Goal: Check status: Check status

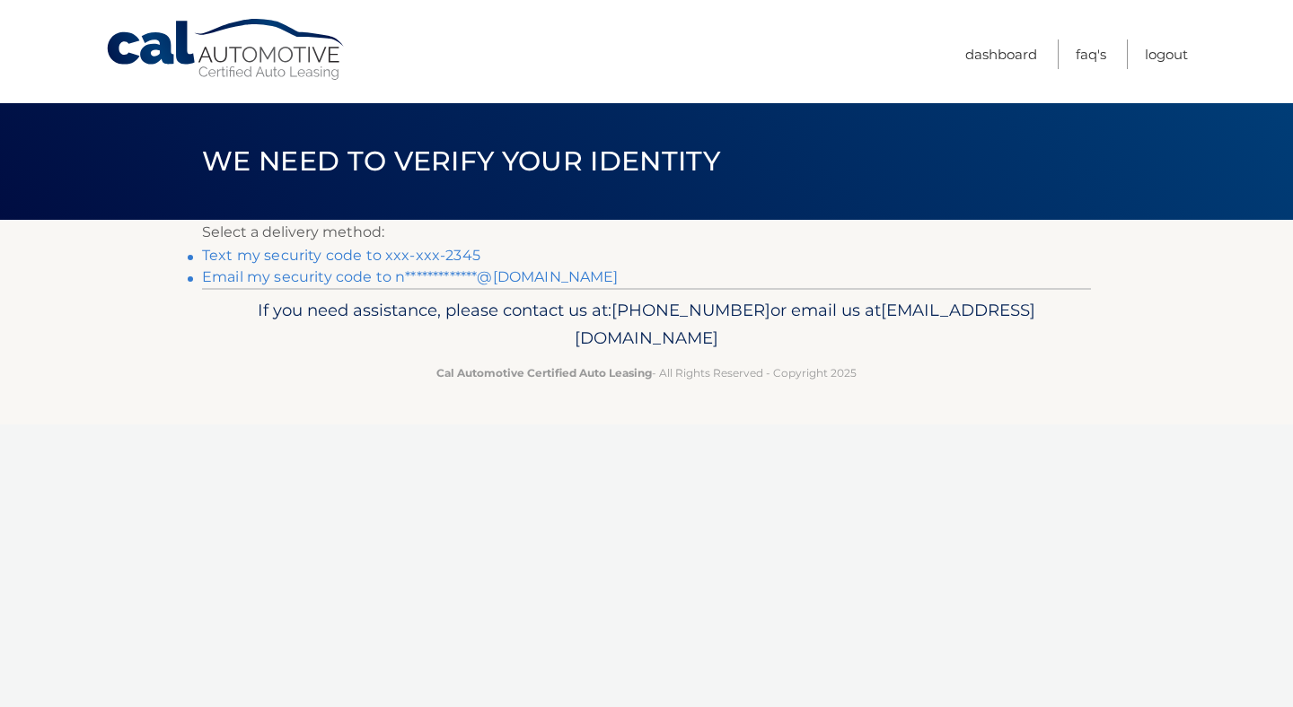
click at [347, 258] on link "Text my security code to xxx-xxx-2345" at bounding box center [341, 255] width 278 height 17
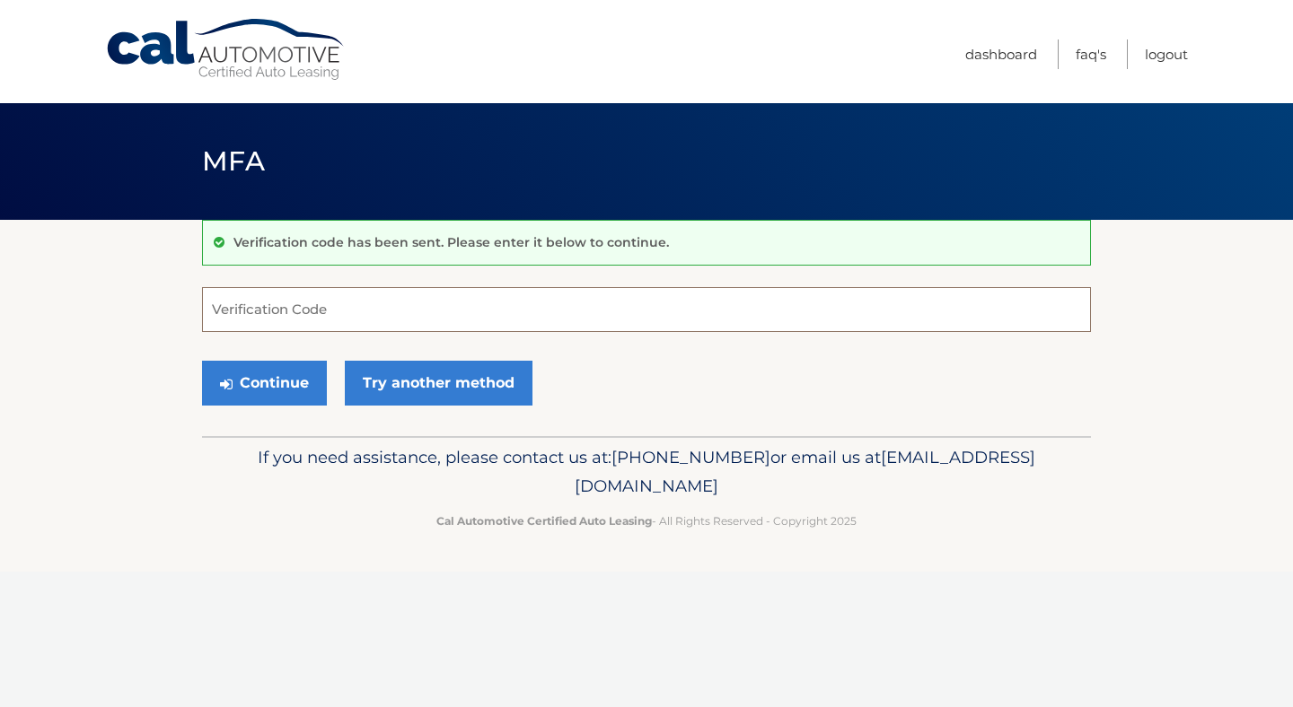
click at [308, 319] on input "Verification Code" at bounding box center [646, 309] width 889 height 45
type input "859311"
click at [311, 384] on button "Continue" at bounding box center [264, 383] width 125 height 45
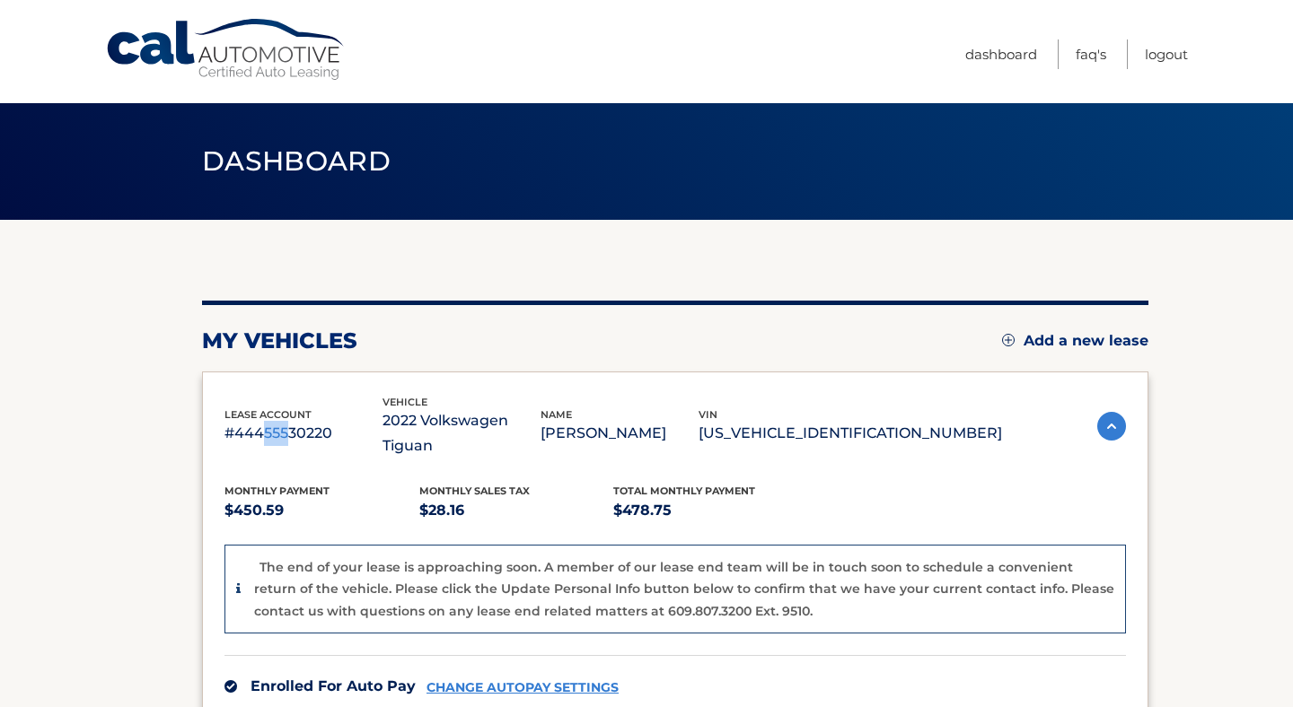
drag, startPoint x: 266, startPoint y: 425, endPoint x: 286, endPoint y: 430, distance: 21.3
click at [286, 430] on p "#44455530220" at bounding box center [303, 433] width 158 height 25
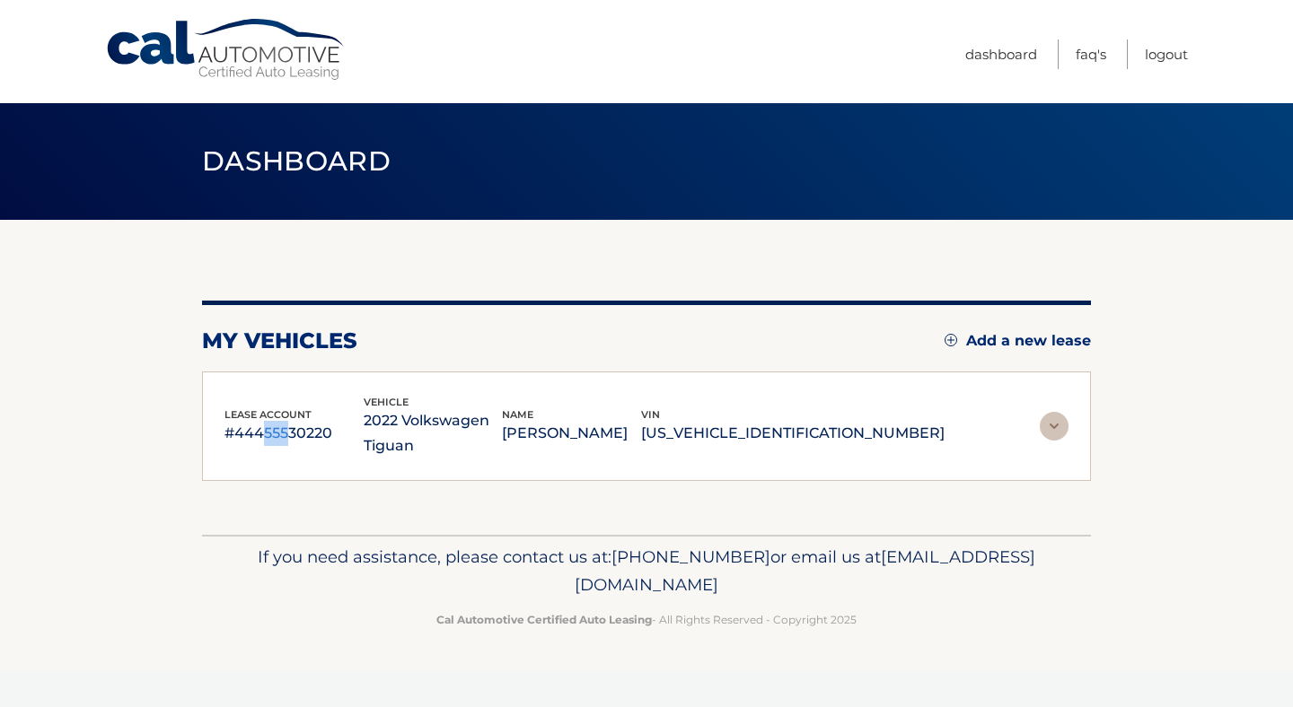
click at [1059, 432] on img at bounding box center [1054, 426] width 29 height 29
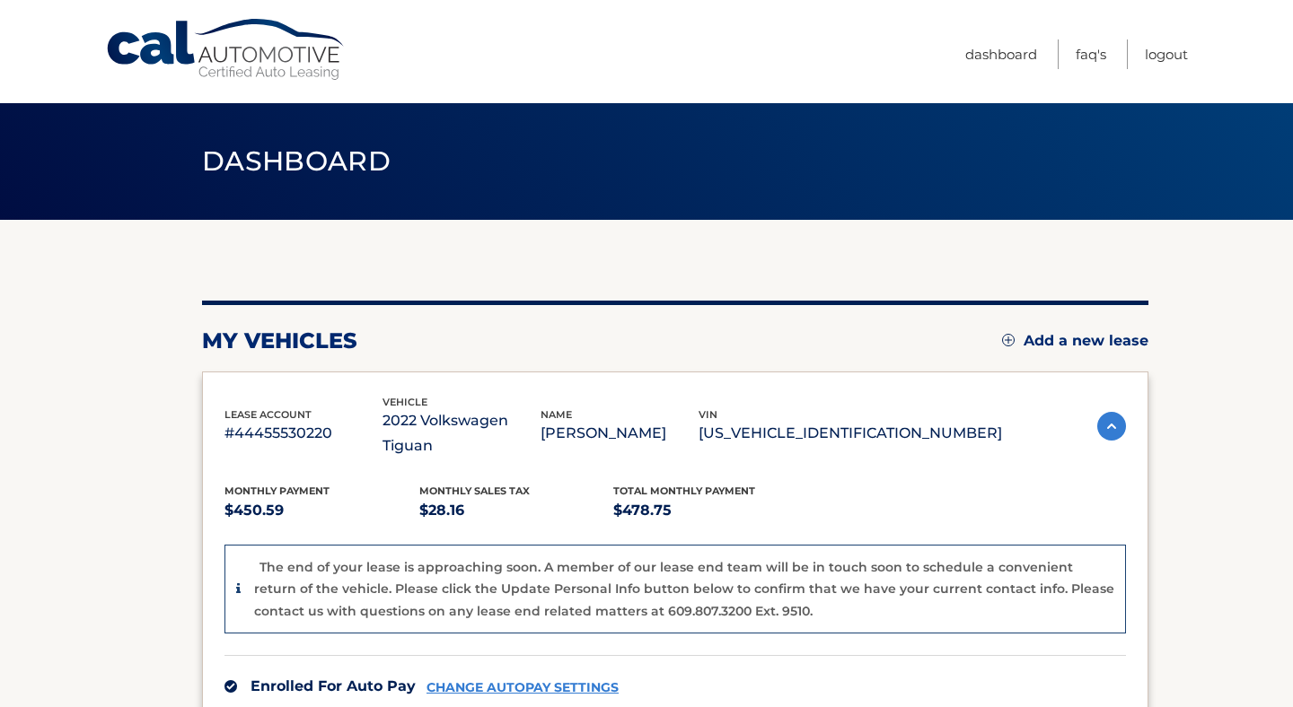
click at [650, 498] on p "$478.75" at bounding box center [710, 510] width 195 height 25
click at [637, 498] on p "$478.75" at bounding box center [710, 510] width 195 height 25
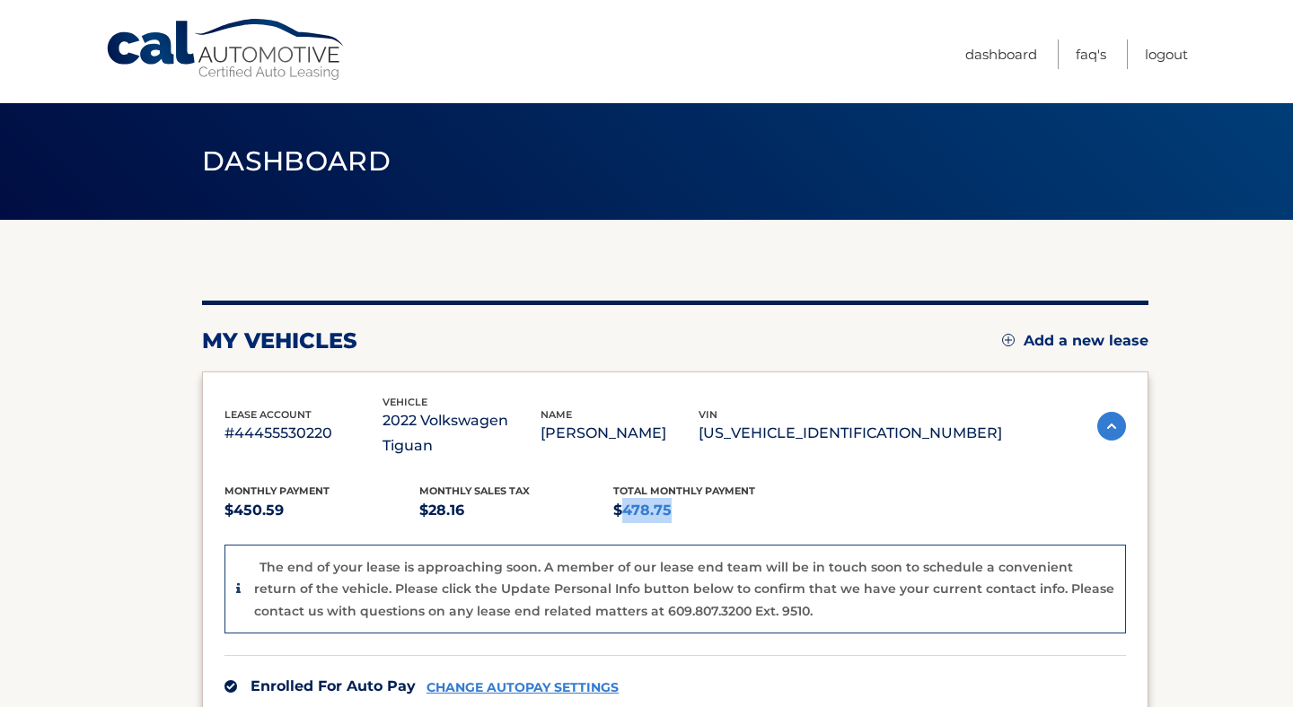
click at [637, 498] on p "$478.75" at bounding box center [710, 510] width 195 height 25
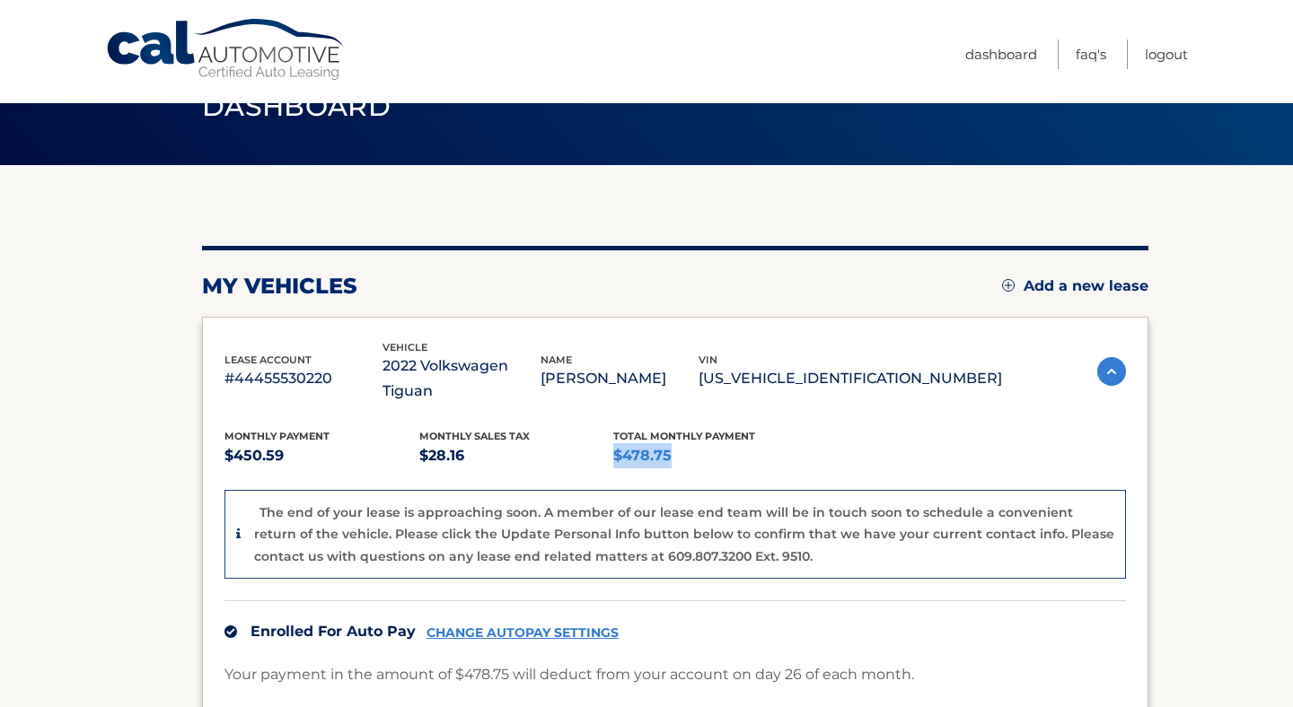
scroll to position [60, 0]
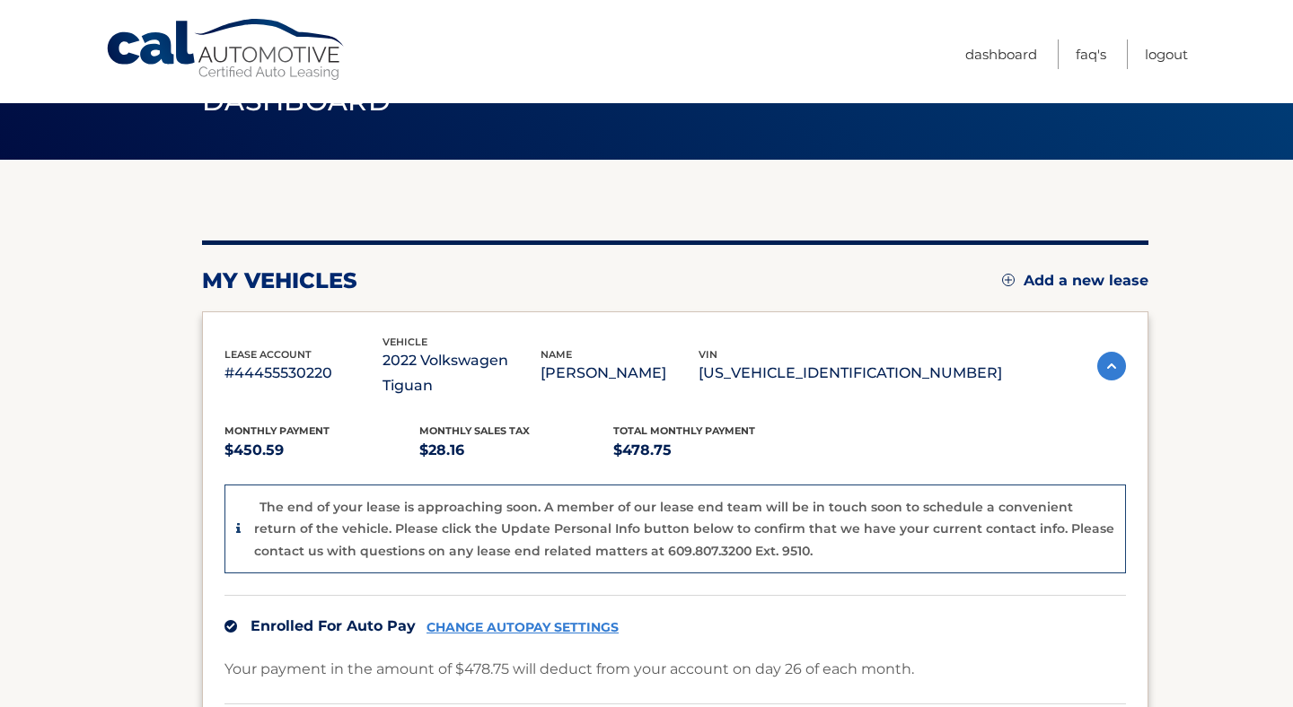
click at [637, 499] on p "The end of your lease is approaching soon. A member of our lease end team will …" at bounding box center [684, 529] width 860 height 60
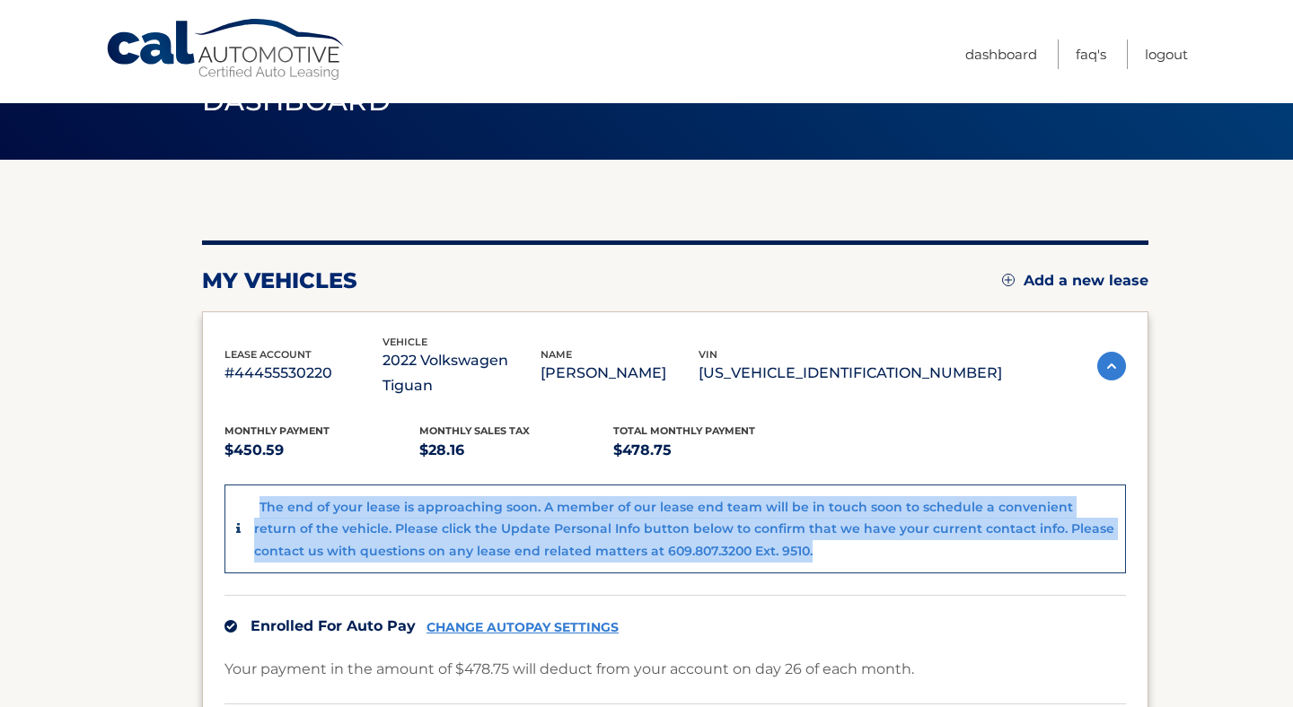
click at [637, 499] on p "The end of your lease is approaching soon. A member of our lease end team will …" at bounding box center [684, 529] width 860 height 60
click at [615, 485] on div "The end of your lease is approaching soon. A member of our lease end team will …" at bounding box center [674, 530] width 901 height 90
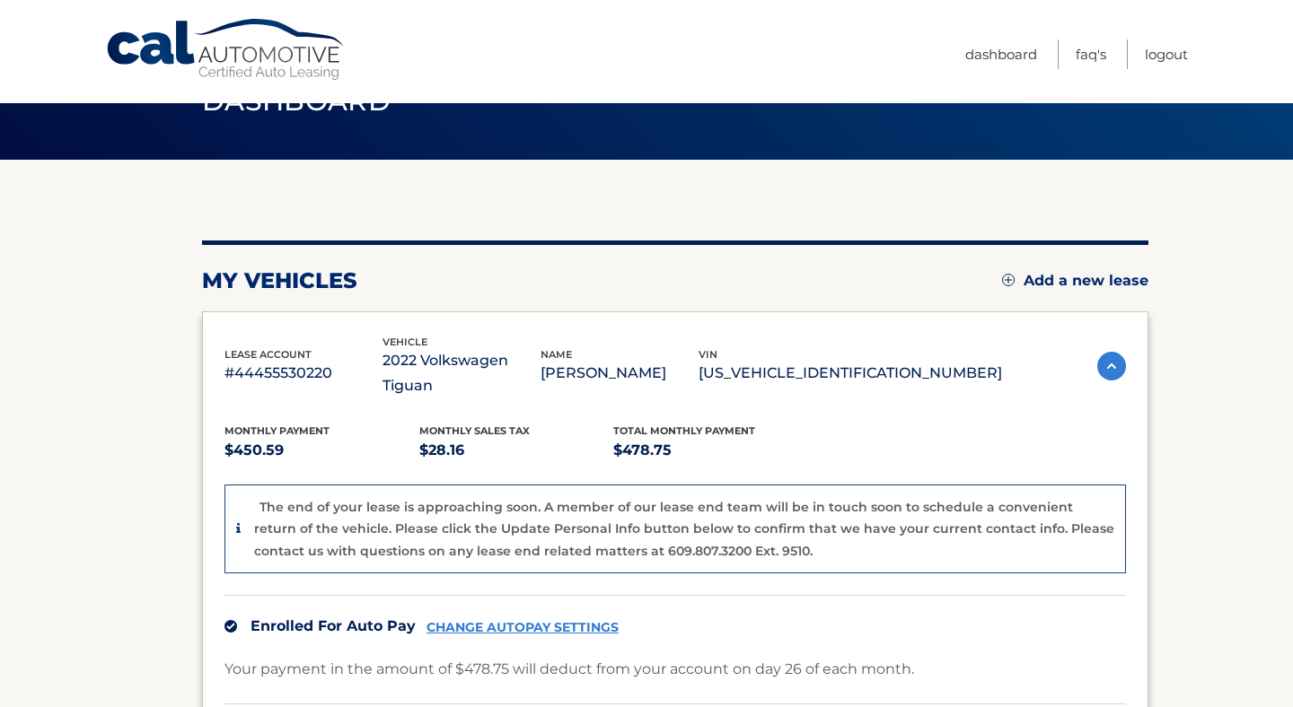
click at [560, 496] on div "The end of your lease is approaching soon. A member of our lease end team will …" at bounding box center [684, 529] width 860 height 66
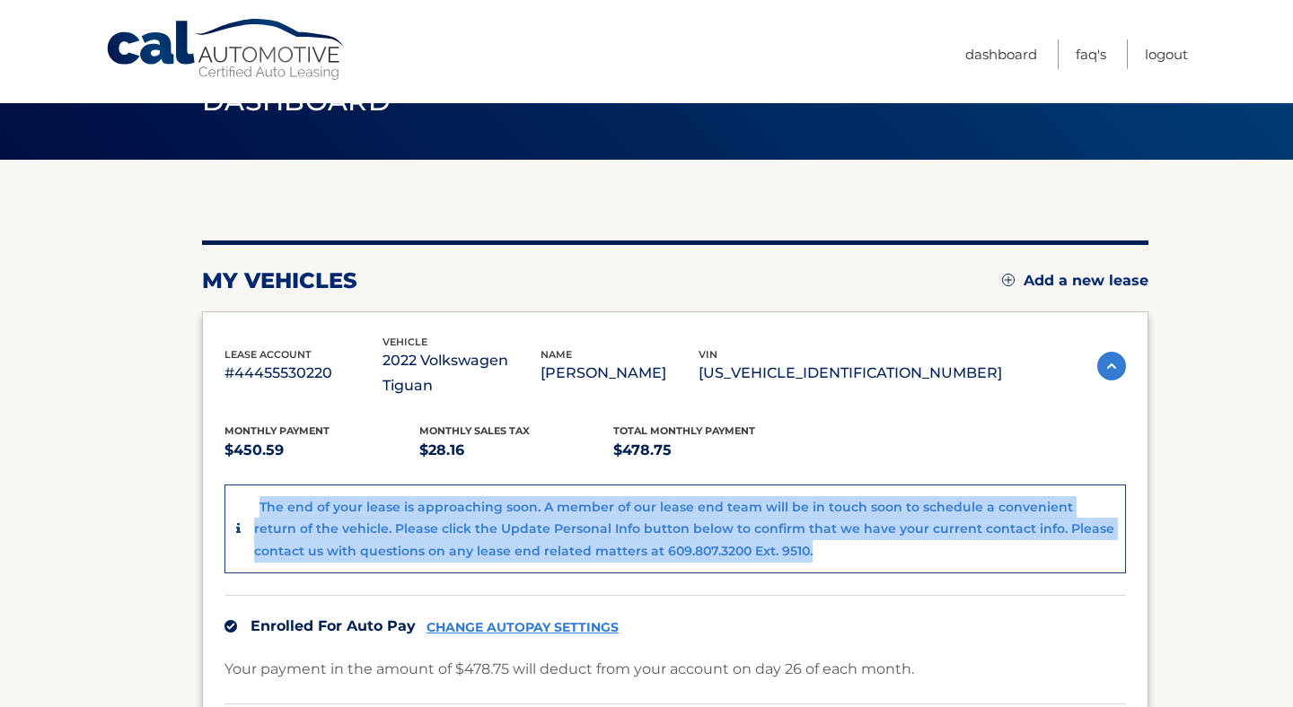
click at [560, 496] on div "The end of your lease is approaching soon. A member of our lease end team will …" at bounding box center [684, 529] width 860 height 66
click at [426, 505] on p "The end of your lease is approaching soon. A member of our lease end team will …" at bounding box center [684, 529] width 860 height 60
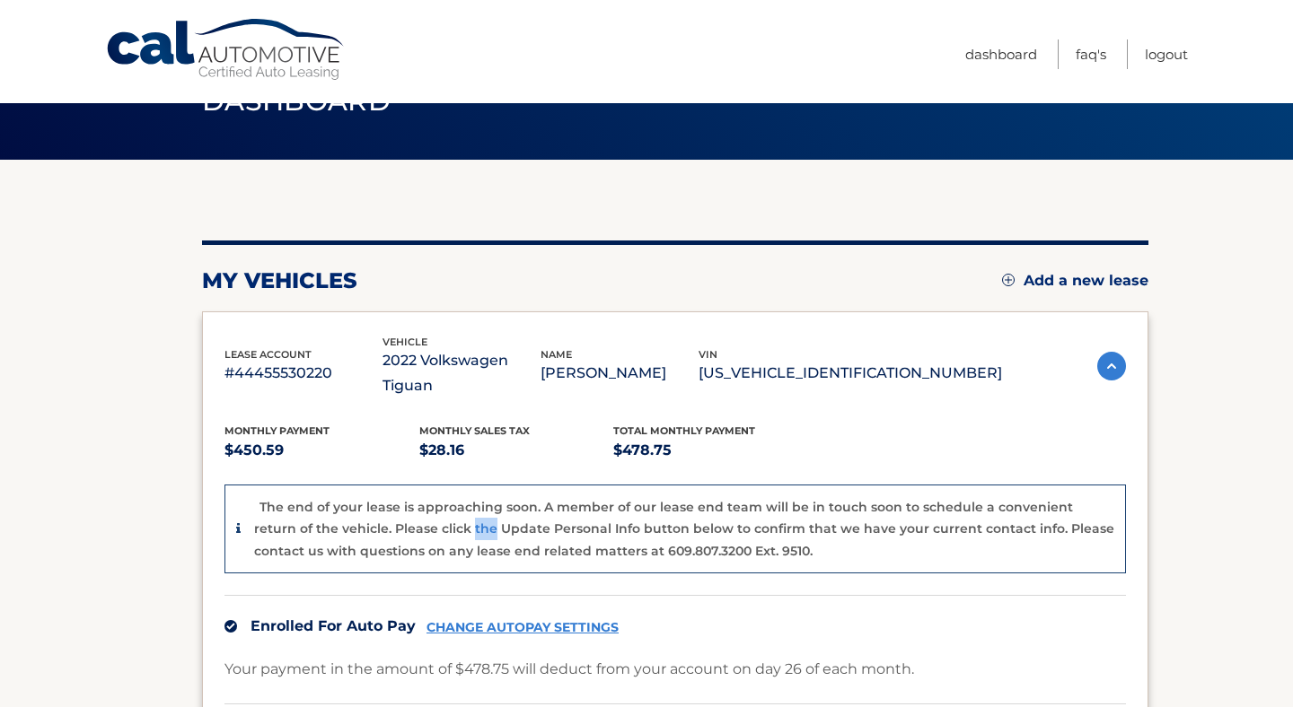
click at [426, 505] on p "The end of your lease is approaching soon. A member of our lease end team will …" at bounding box center [684, 529] width 860 height 60
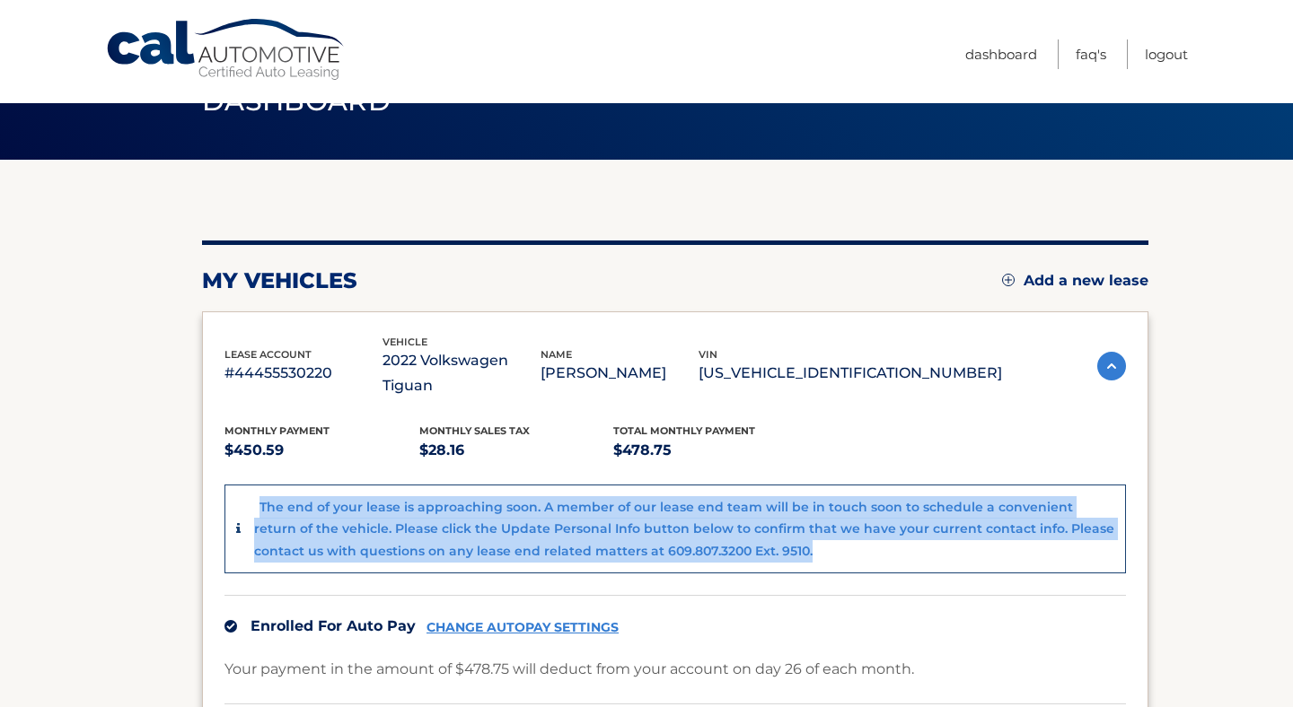
click at [426, 505] on p "The end of your lease is approaching soon. A member of our lease end team will …" at bounding box center [684, 529] width 860 height 60
click at [445, 496] on div "The end of your lease is approaching soon. A member of our lease end team will …" at bounding box center [684, 529] width 860 height 66
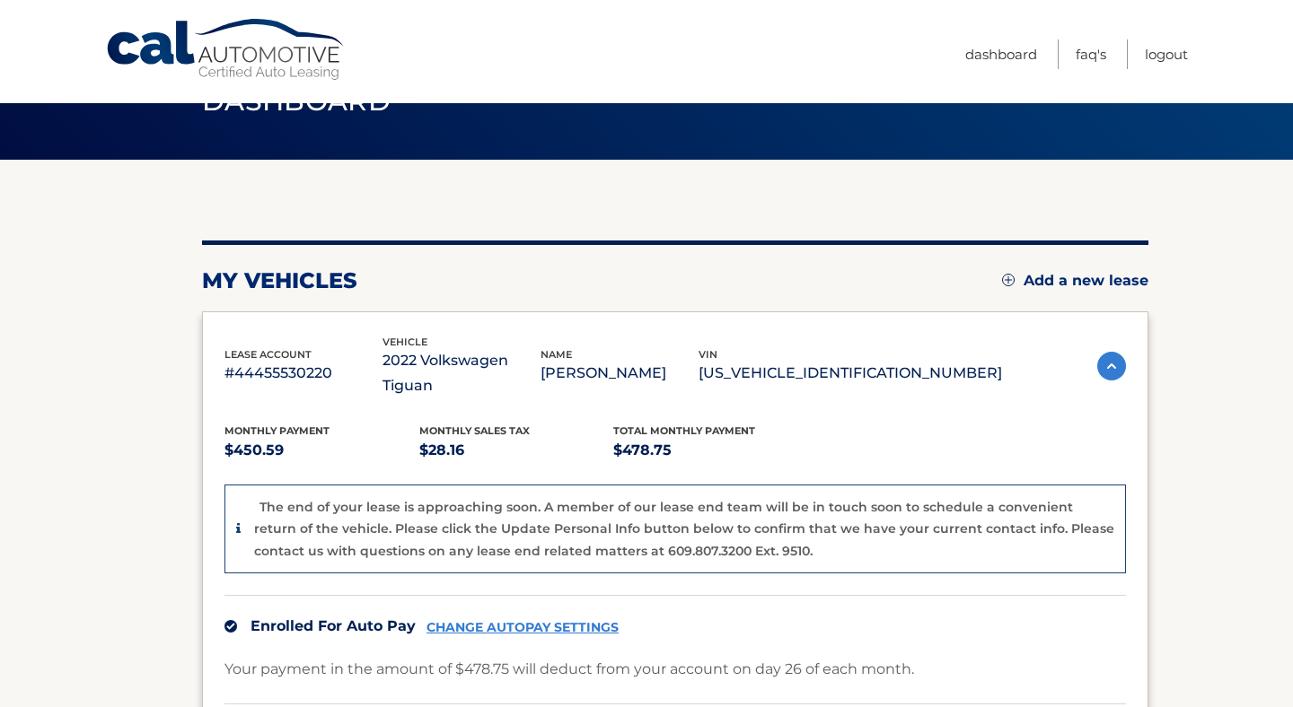
click at [445, 496] on div "The end of your lease is approaching soon. A member of our lease end team will …" at bounding box center [684, 529] width 860 height 66
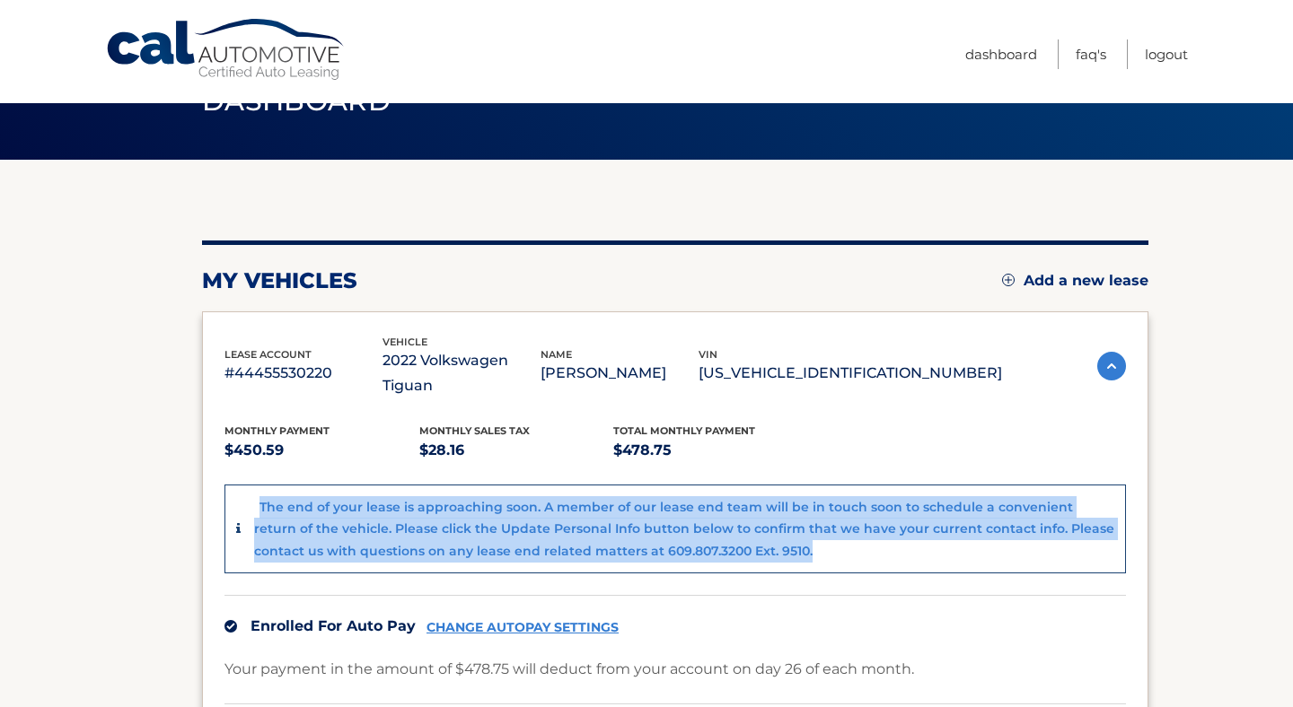
click at [445, 496] on div "The end of your lease is approaching soon. A member of our lease end team will …" at bounding box center [684, 529] width 860 height 66
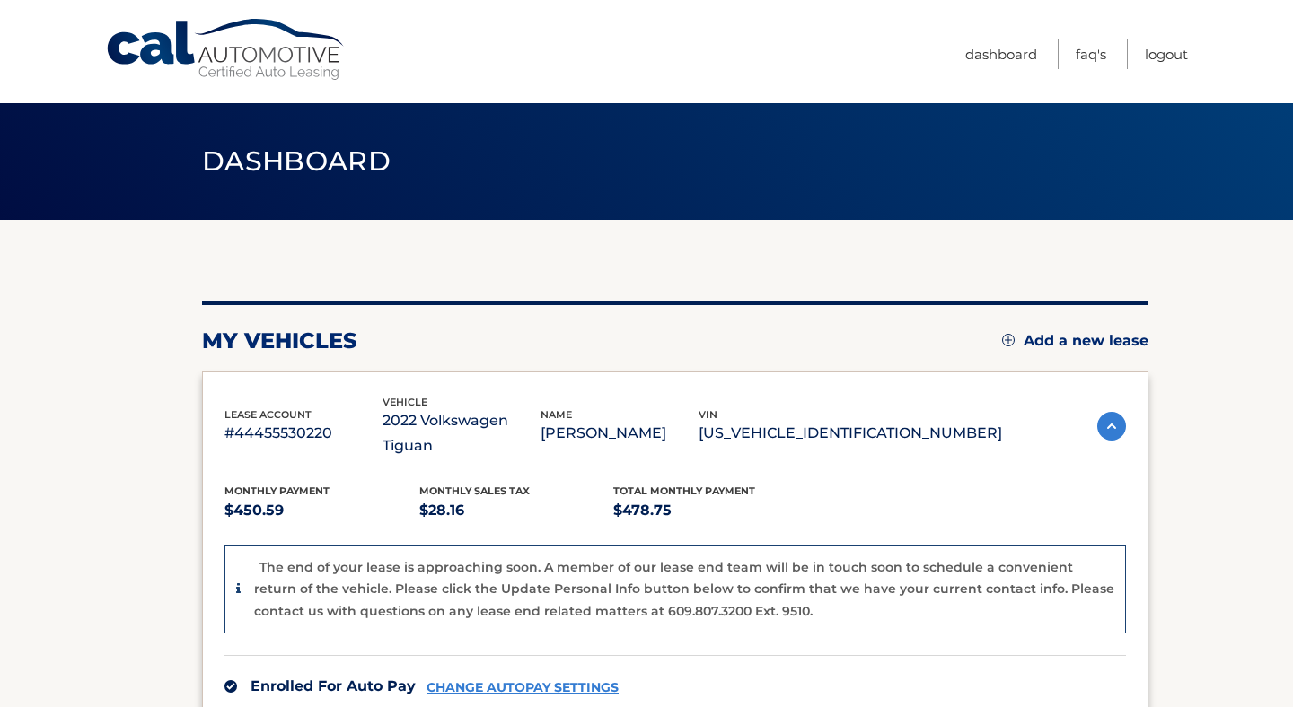
click at [646, 498] on p "$478.75" at bounding box center [710, 510] width 195 height 25
click at [703, 498] on p "$478.75" at bounding box center [710, 510] width 195 height 25
click at [690, 559] on p "The end of your lease is approaching soon. A member of our lease end team will …" at bounding box center [684, 589] width 860 height 60
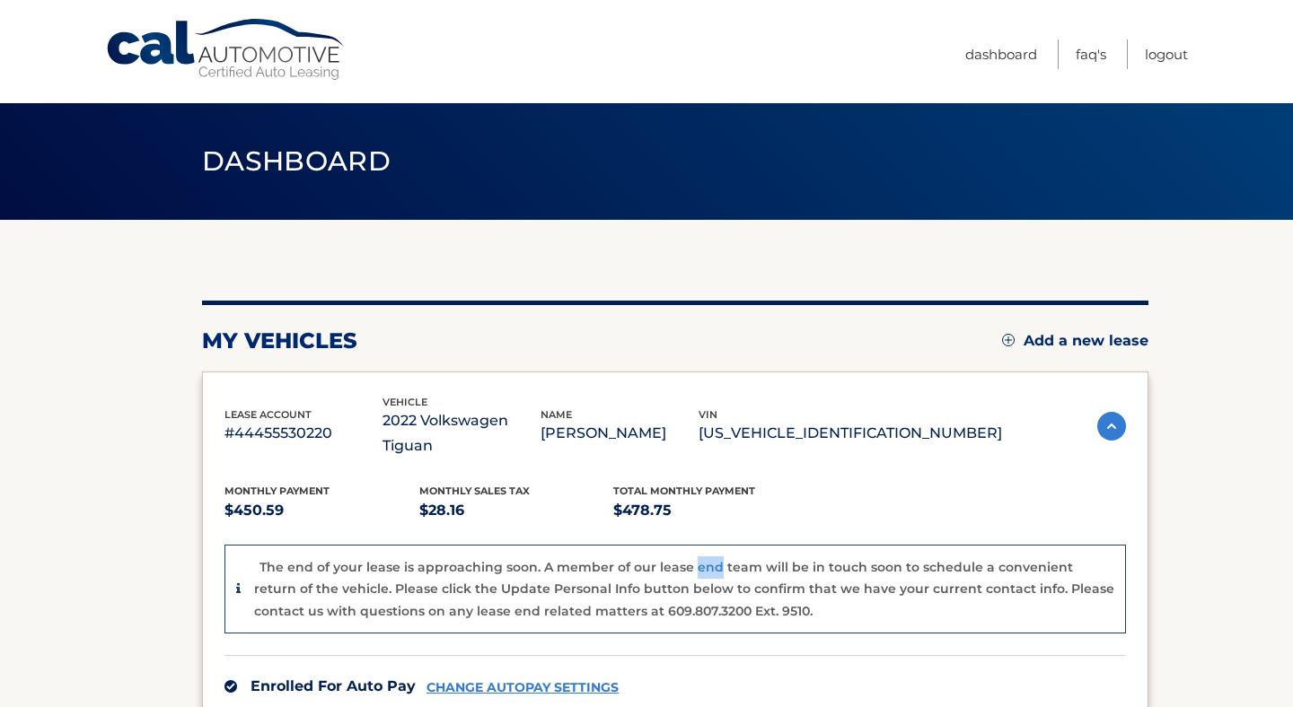
click at [690, 559] on p "The end of your lease is approaching soon. A member of our lease end team will …" at bounding box center [684, 589] width 860 height 60
click at [689, 559] on p "The end of your lease is approaching soon. A member of our lease end team will …" at bounding box center [684, 589] width 860 height 60
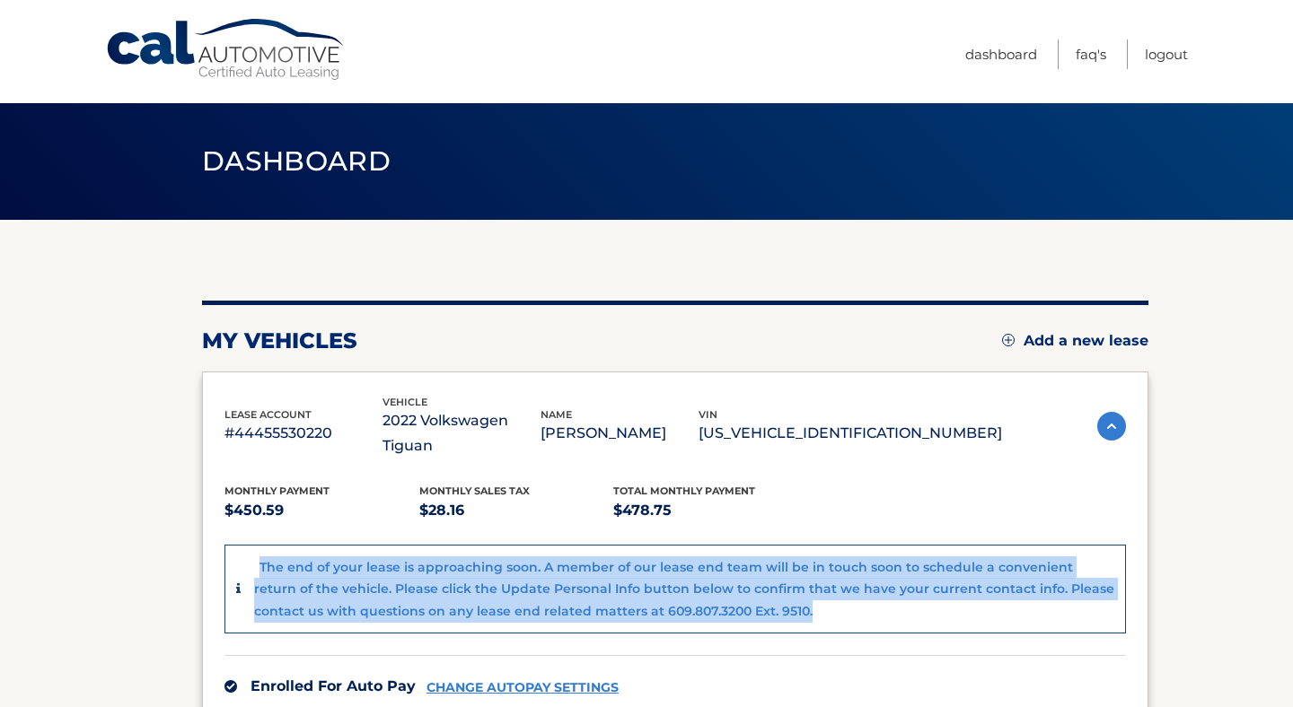
click at [689, 559] on p "The end of your lease is approaching soon. A member of our lease end team will …" at bounding box center [684, 589] width 860 height 60
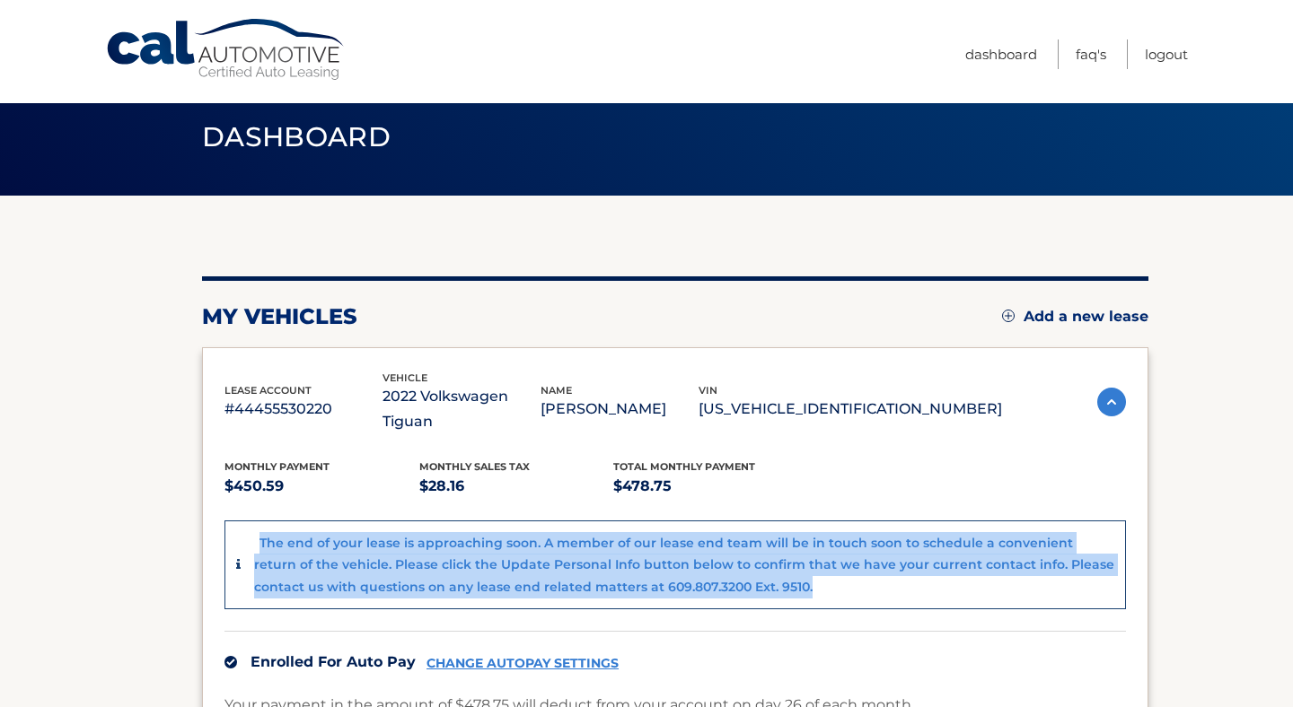
scroll to position [28, 0]
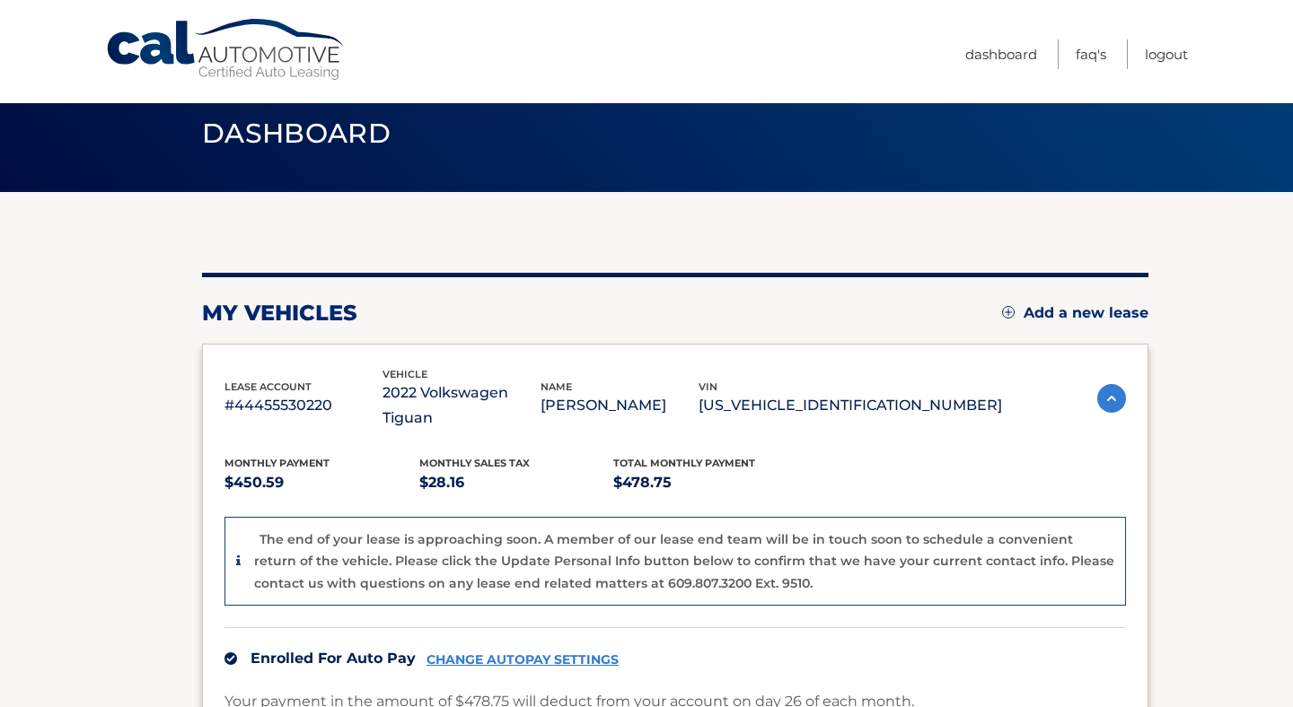
click at [259, 395] on p "#44455530220" at bounding box center [303, 405] width 158 height 25
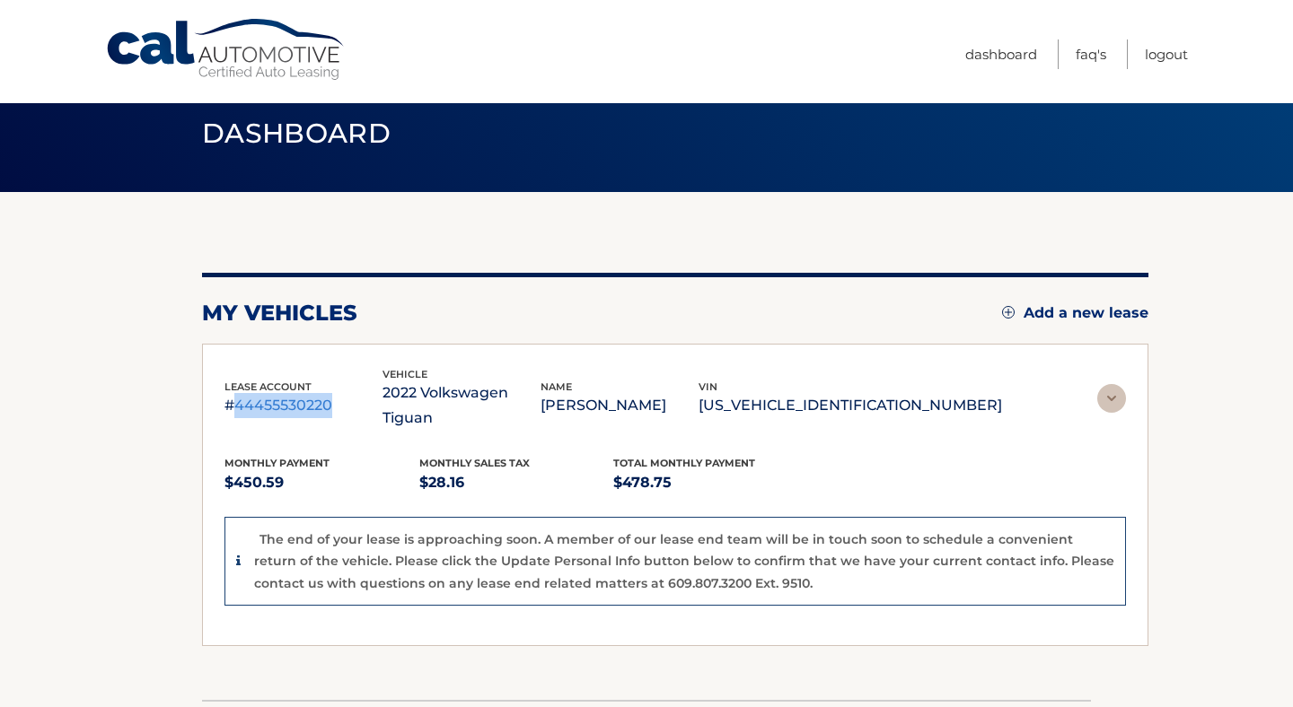
click at [259, 395] on p "#44455530220" at bounding box center [303, 405] width 158 height 25
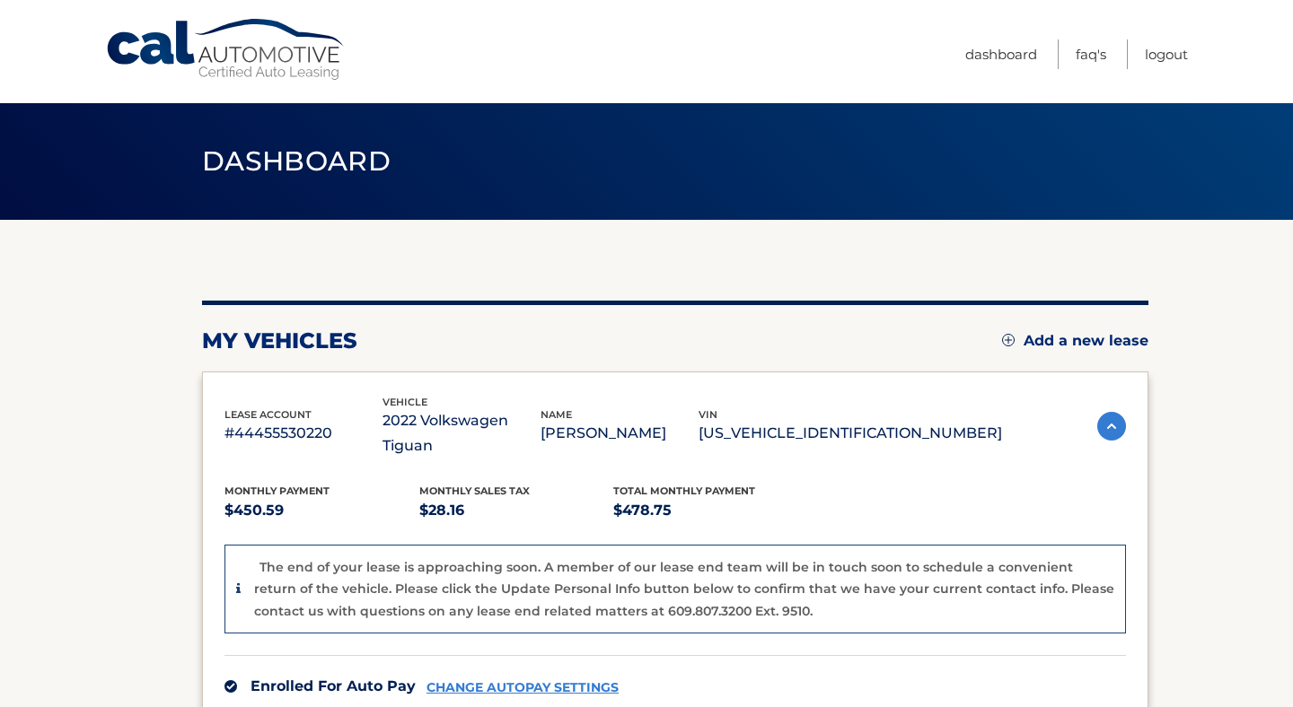
click at [285, 408] on span "lease account" at bounding box center [267, 414] width 87 height 13
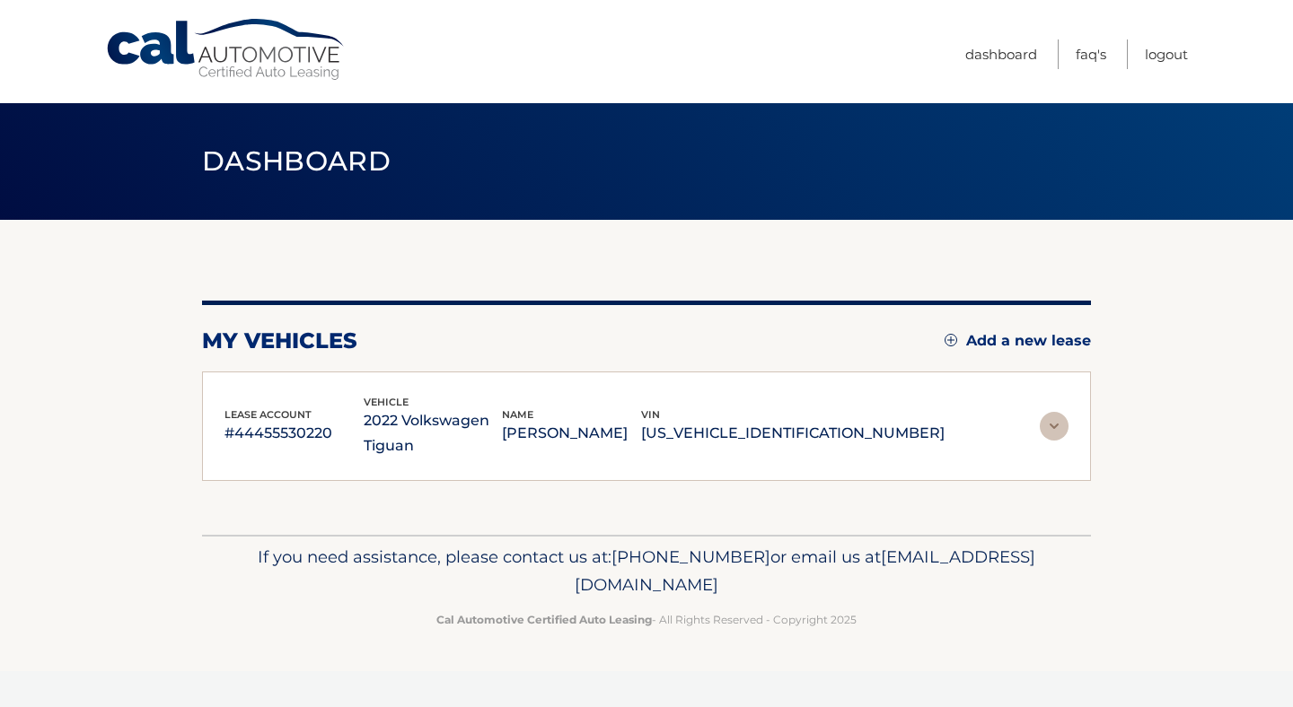
click at [292, 444] on p "#44455530220" at bounding box center [293, 433] width 139 height 25
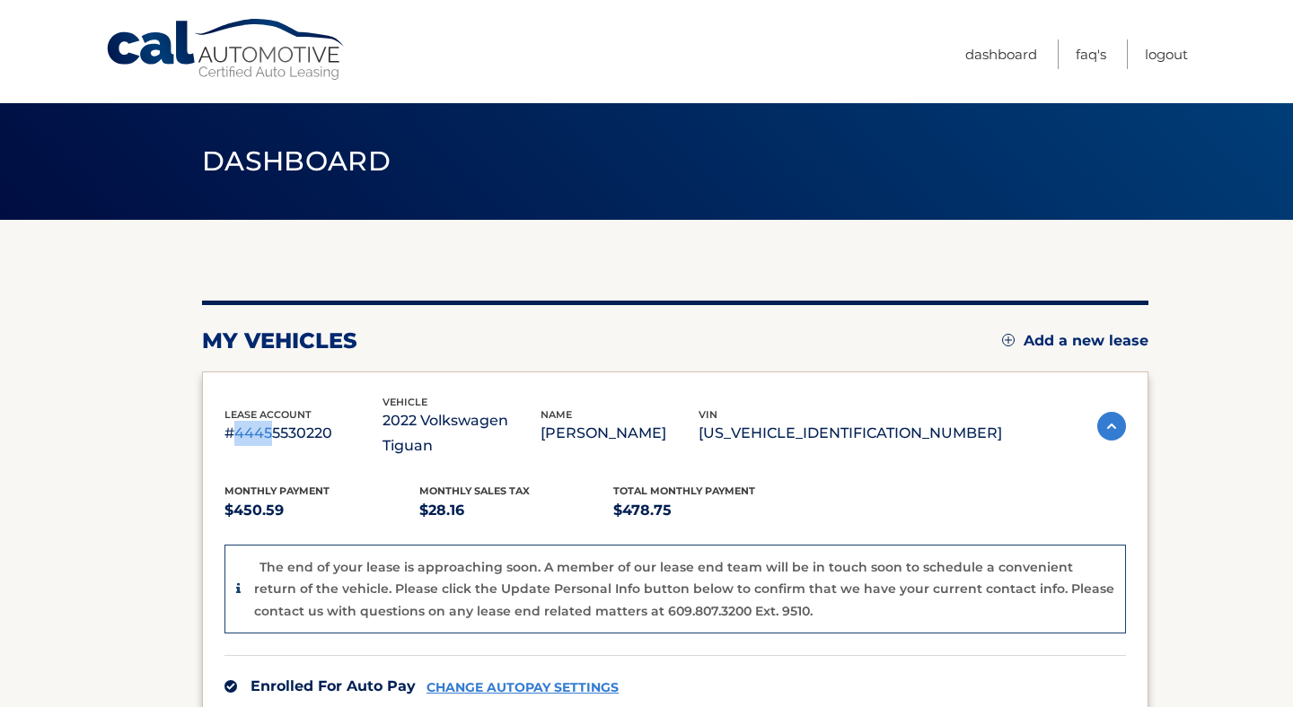
drag, startPoint x: 237, startPoint y: 420, endPoint x: 268, endPoint y: 424, distance: 31.6
click at [268, 424] on p "#44455530220" at bounding box center [303, 433] width 158 height 25
drag, startPoint x: 266, startPoint y: 425, endPoint x: 291, endPoint y: 426, distance: 25.2
click at [291, 426] on p "#44455530220" at bounding box center [303, 433] width 158 height 25
